Goal: Transaction & Acquisition: Purchase product/service

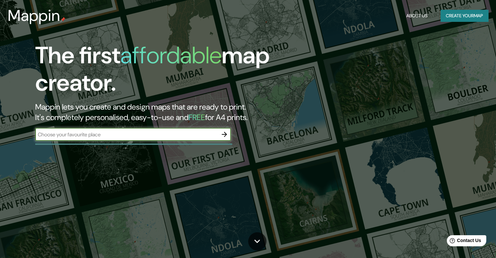
click at [126, 134] on input "text" at bounding box center [126, 135] width 183 height 8
type input "piura"
click at [225, 135] on icon "button" at bounding box center [224, 134] width 8 height 8
